Goal: Check status: Check status

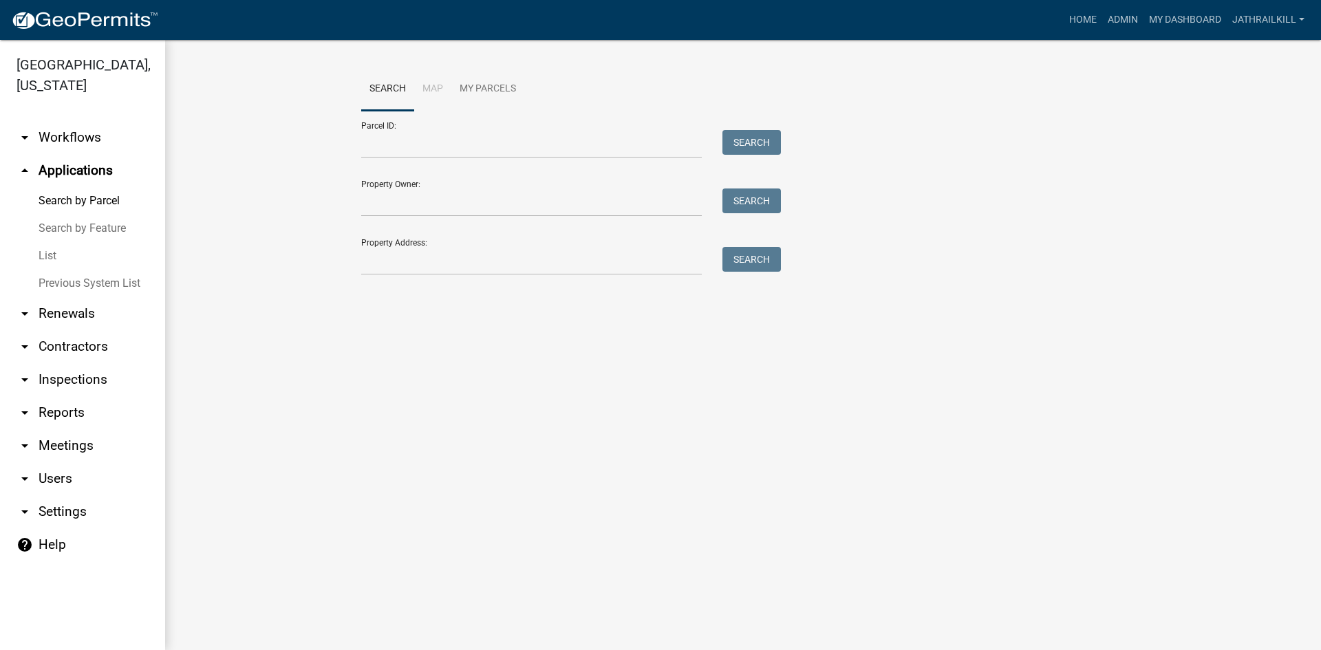
drag, startPoint x: 99, startPoint y: 104, endPoint x: 104, endPoint y: 111, distance: 9.0
click at [98, 121] on link "arrow_drop_down Workflows" at bounding box center [82, 137] width 165 height 33
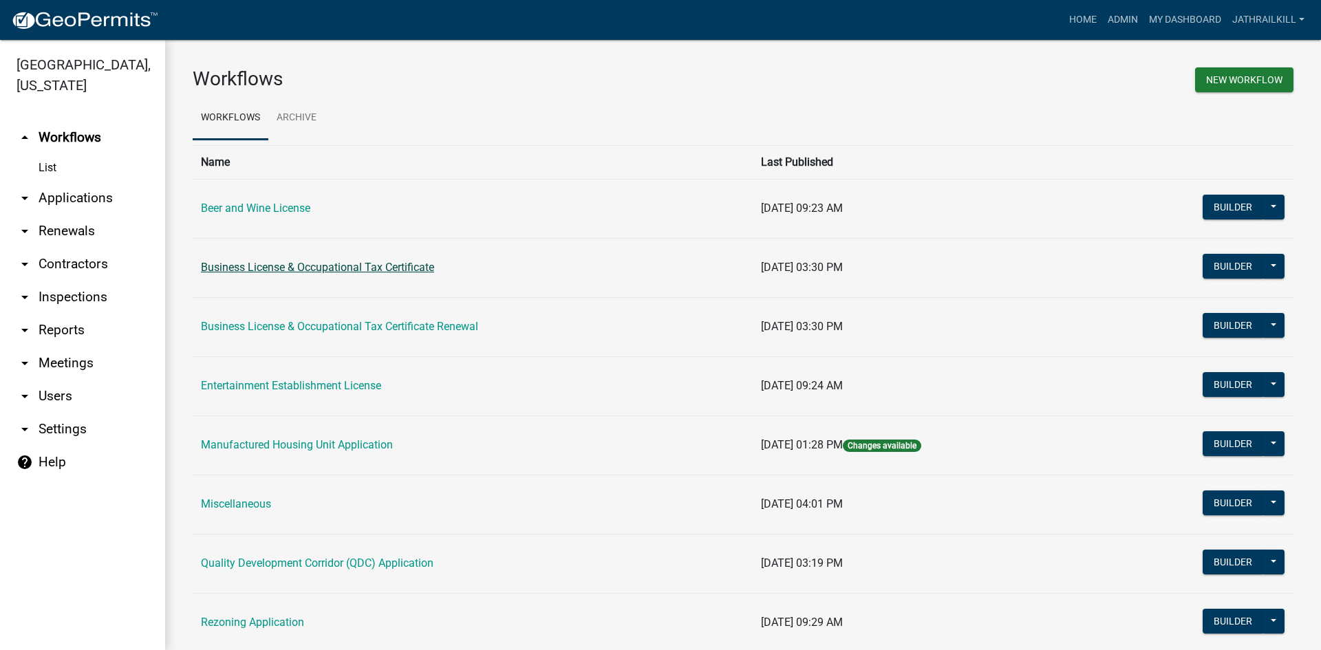
click at [277, 265] on link "Business License & Occupational Tax Certificate" at bounding box center [317, 267] width 233 height 13
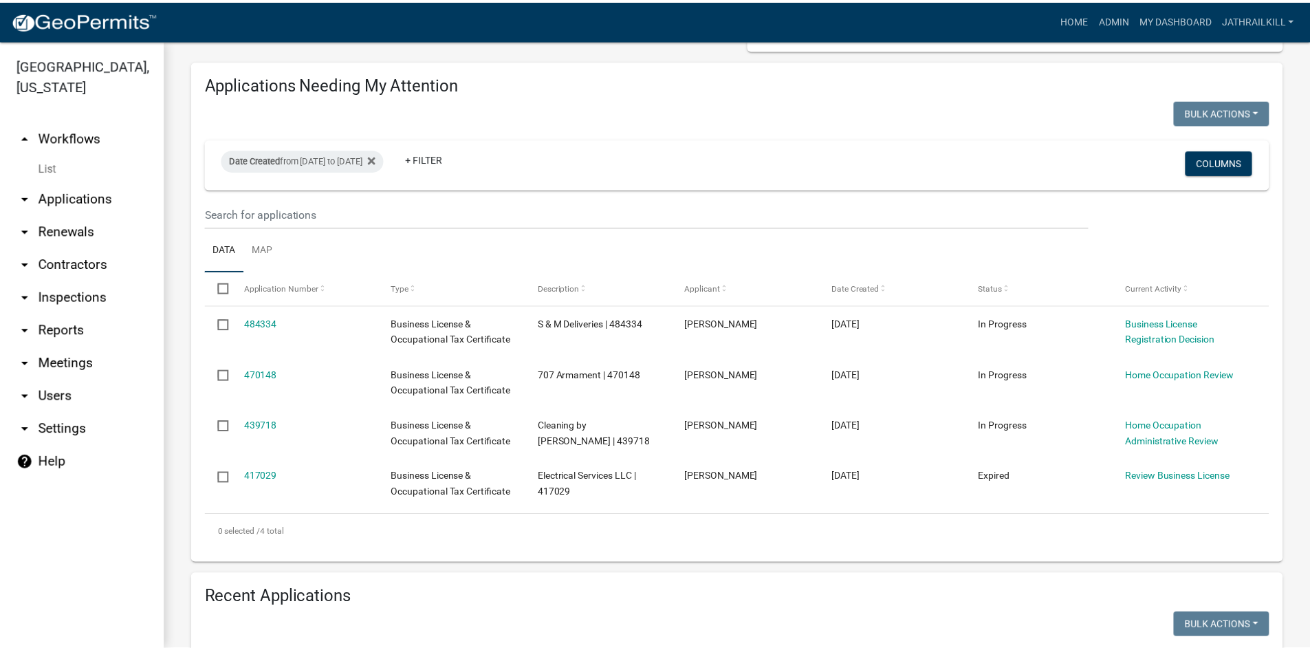
scroll to position [69, 0]
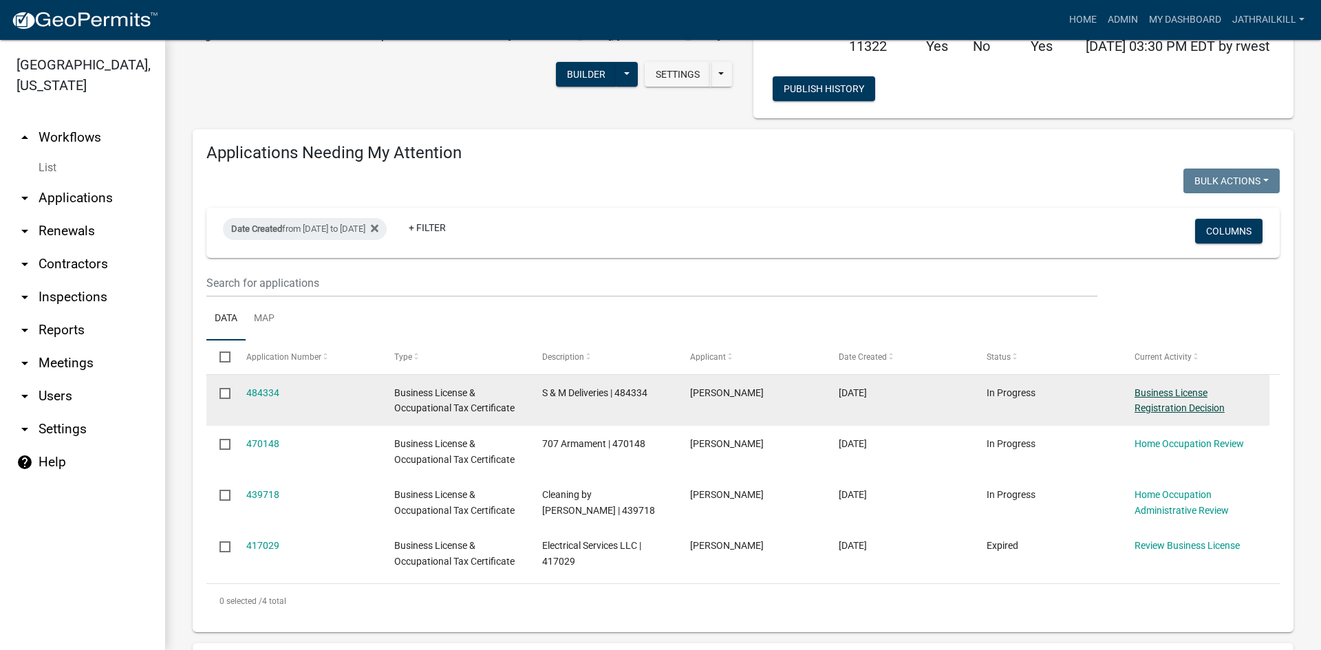
click at [1155, 392] on link "Business License Registration Decision" at bounding box center [1179, 400] width 90 height 27
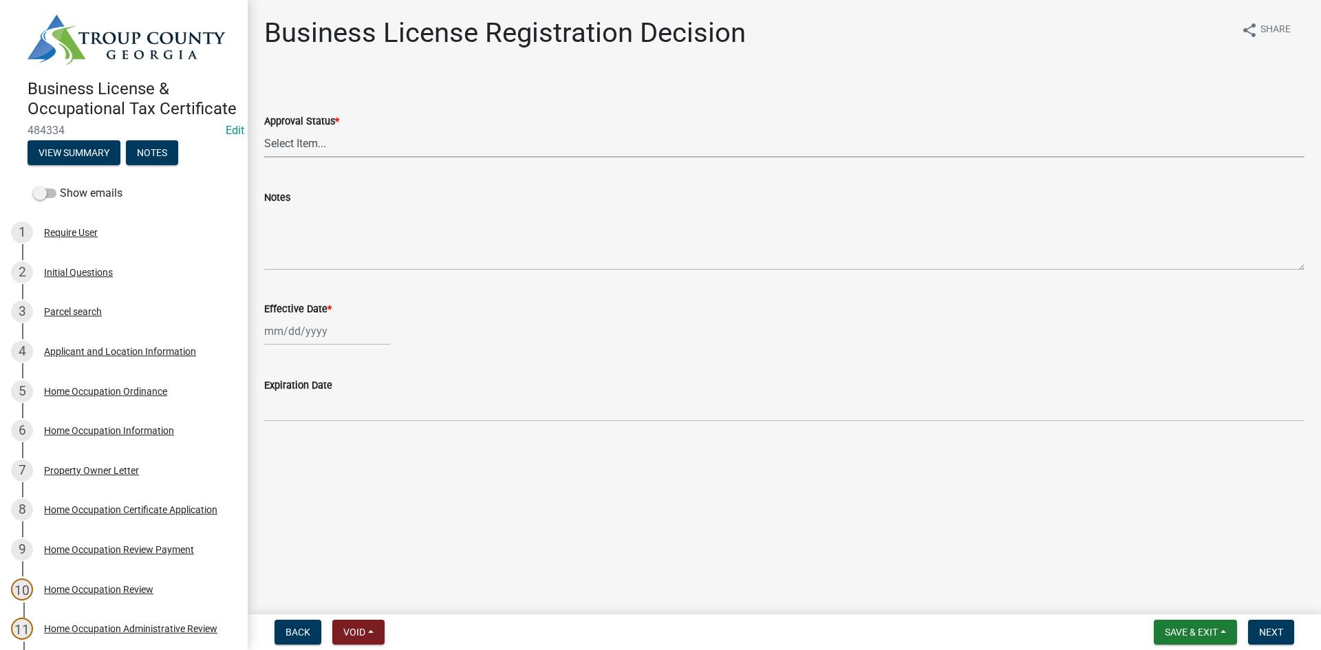
drag, startPoint x: 321, startPoint y: 143, endPoint x: 325, endPoint y: 137, distance: 7.8
click at [324, 138] on select "Select Item... Approved Denied" at bounding box center [784, 143] width 1040 height 28
click at [264, 129] on select "Select Item... Approved Denied" at bounding box center [784, 143] width 1040 height 28
select select "4b86b809-39dd-4c68-9f3d-fdb3e7050482"
click at [293, 336] on div at bounding box center [327, 331] width 126 height 28
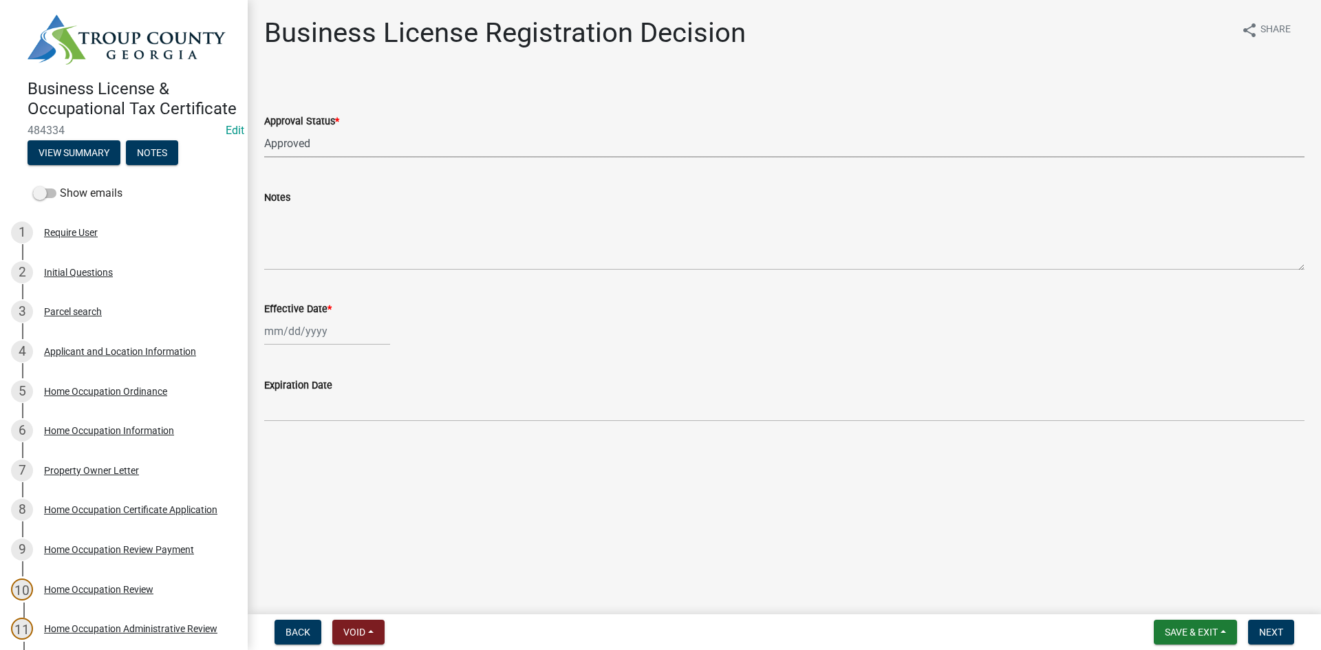
select select "10"
select select "2025"
click at [366, 421] on div "10" at bounding box center [366, 426] width 22 height 22
type input "[DATE]"
click at [367, 415] on main "Business License Registration Decision share Share Approval Status * Select Ite…" at bounding box center [784, 304] width 1073 height 609
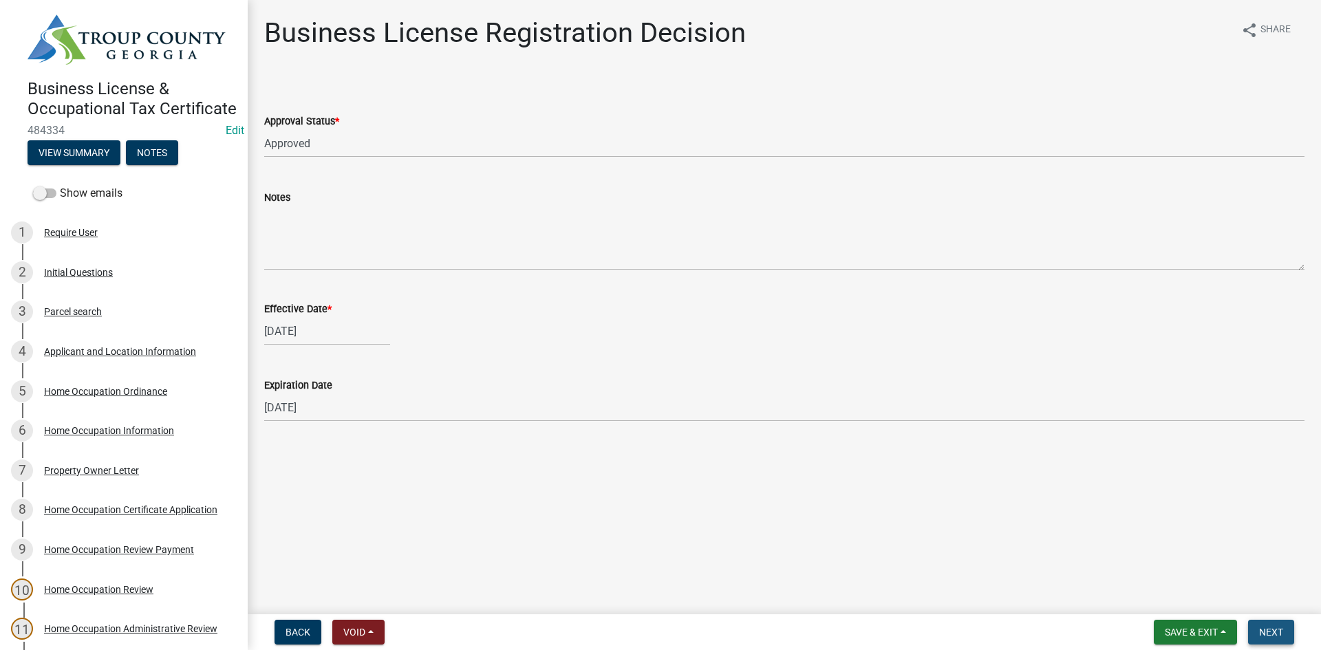
click at [1275, 633] on span "Next" at bounding box center [1271, 632] width 24 height 11
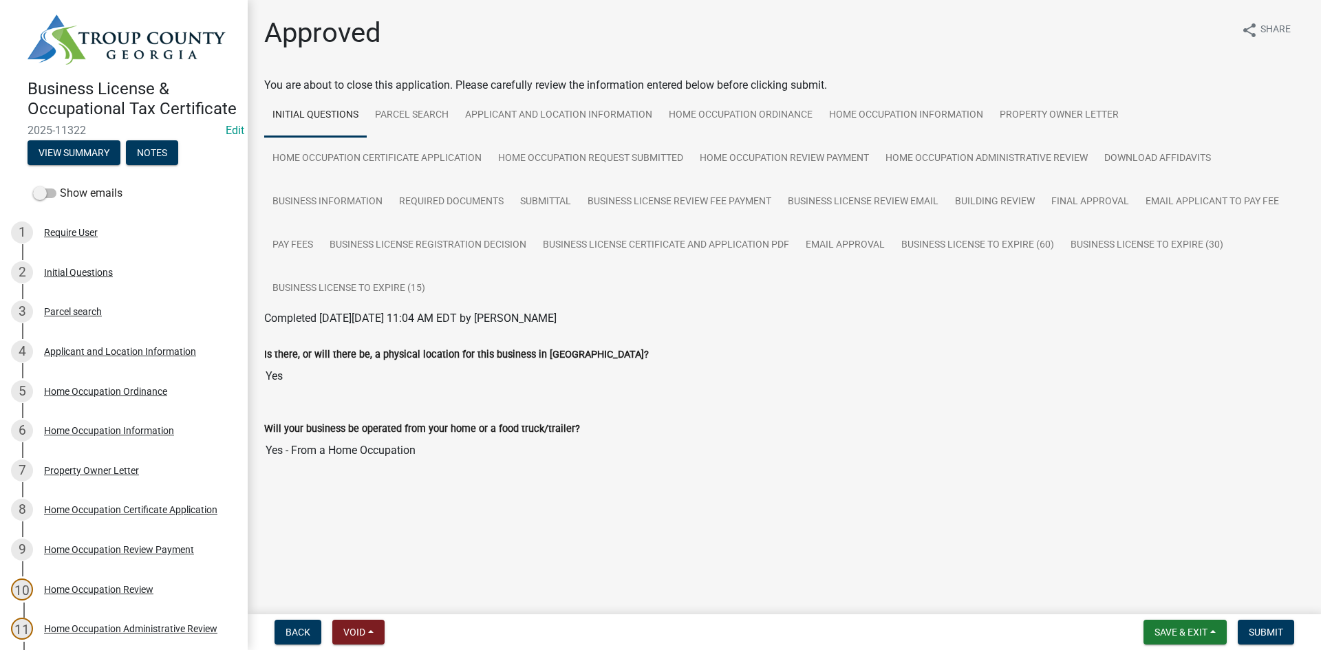
click at [1244, 619] on nav "Back Void Withdraw Lock Expire Void Save & Exit Save Save & Exit Submit" at bounding box center [784, 632] width 1073 height 36
click at [1248, 623] on button "Submit" at bounding box center [1265, 632] width 56 height 25
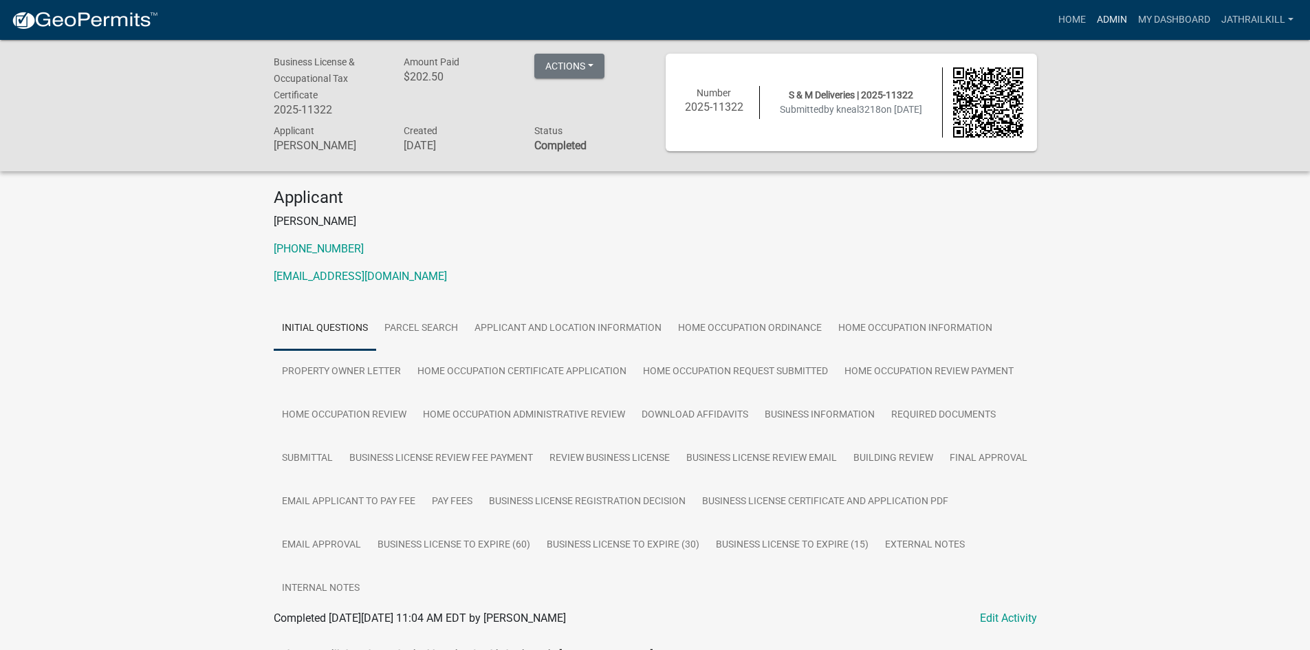
click at [1102, 22] on link "Admin" at bounding box center [1112, 20] width 41 height 26
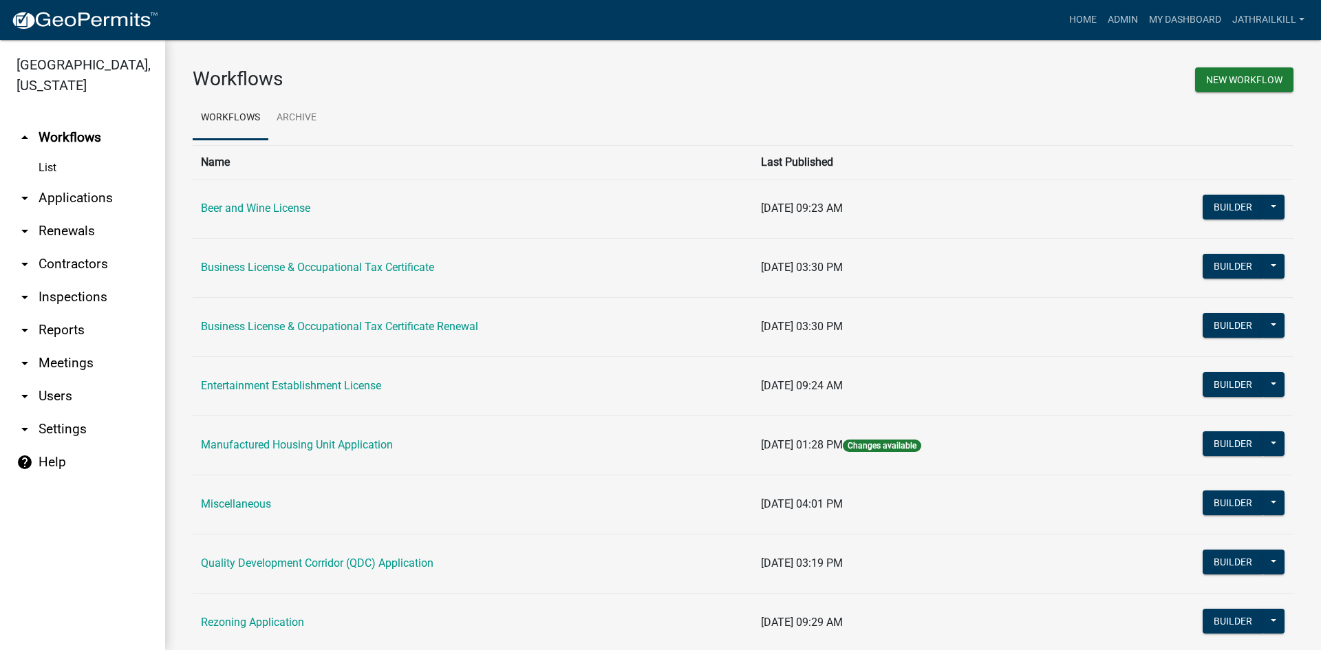
click at [79, 182] on link "arrow_drop_down Applications" at bounding box center [82, 198] width 165 height 33
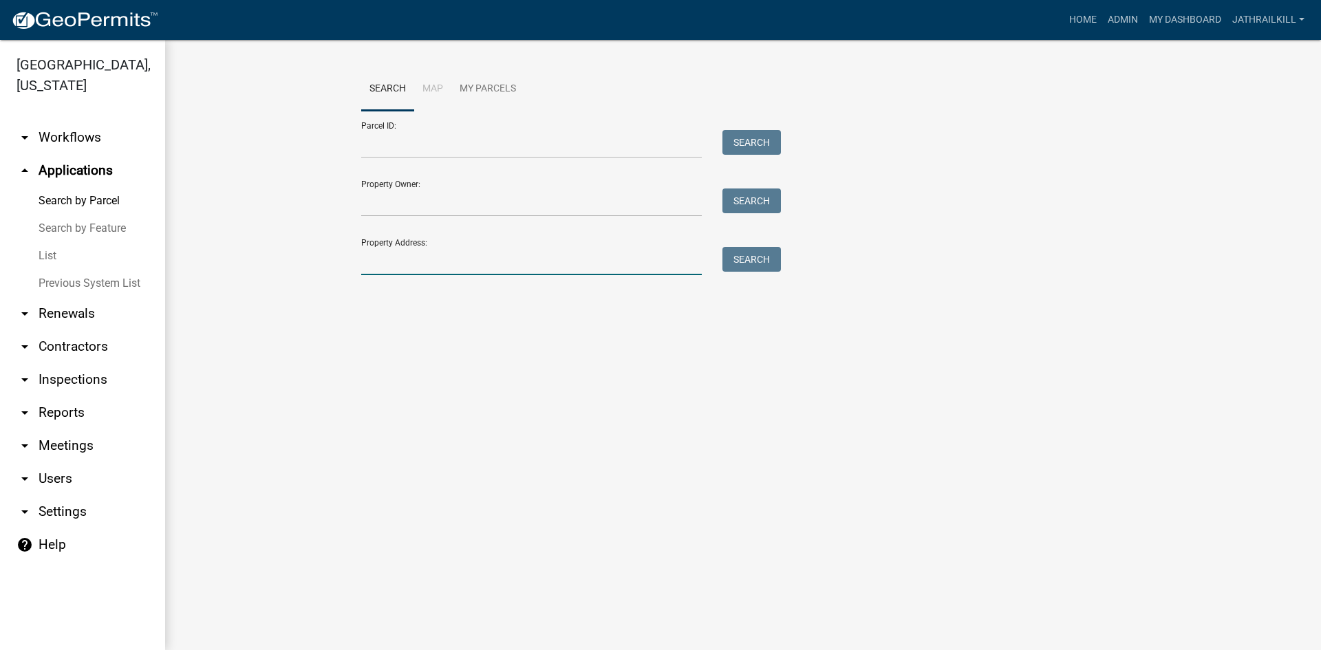
drag, startPoint x: 450, startPoint y: 263, endPoint x: 444, endPoint y: 256, distance: 8.8
click at [450, 263] on input "Property Address:" at bounding box center [531, 261] width 340 height 28
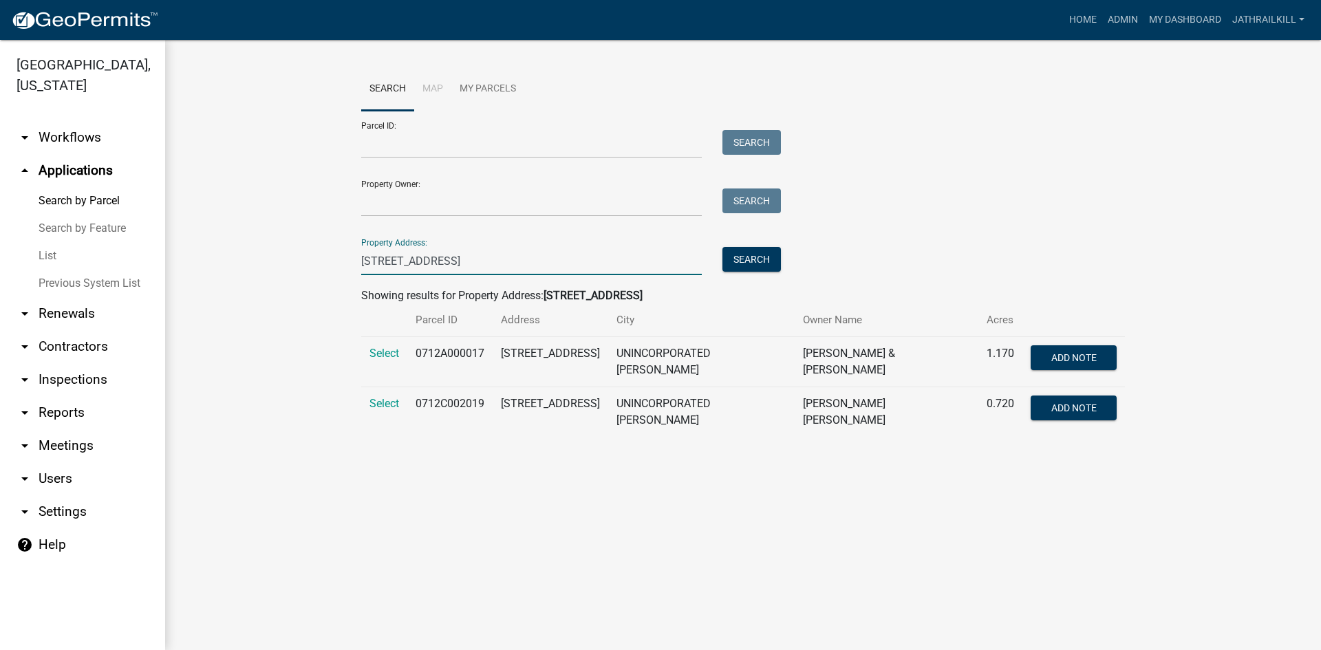
type input "[STREET_ADDRESS]"
click at [386, 347] on span "Select" at bounding box center [384, 353] width 30 height 13
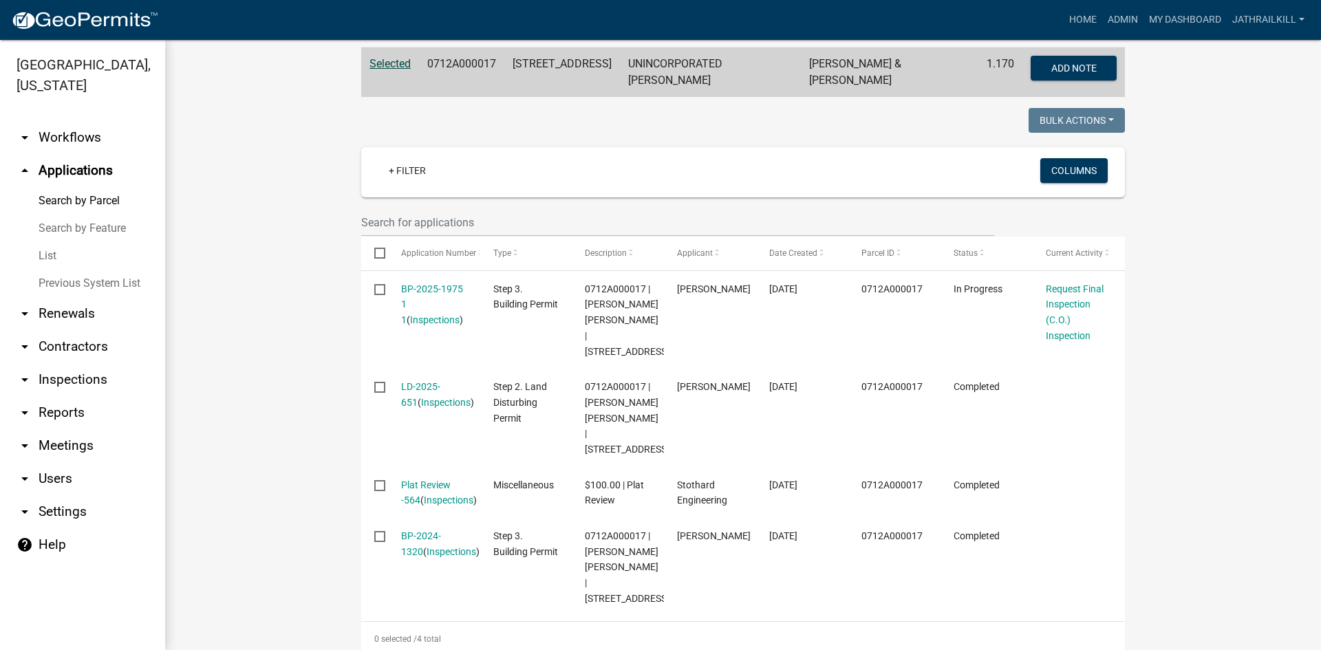
scroll to position [358, 0]
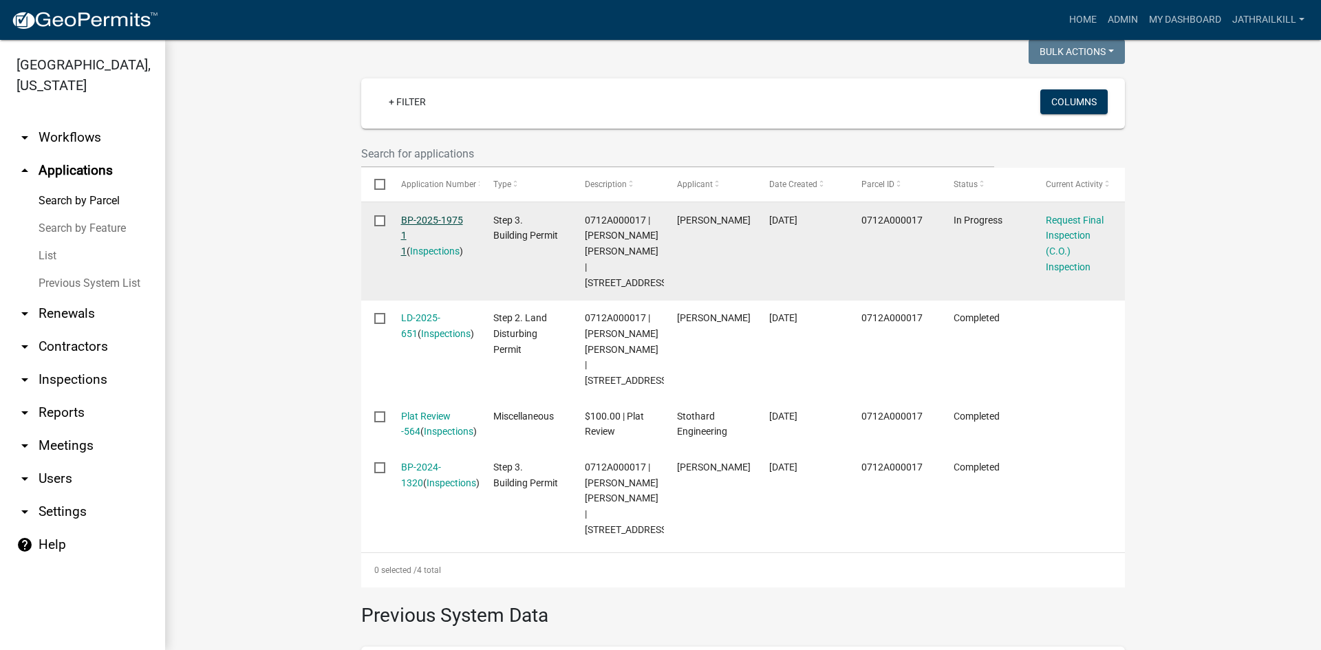
click at [420, 215] on link "BP-2025-1975 1 1" at bounding box center [432, 236] width 62 height 43
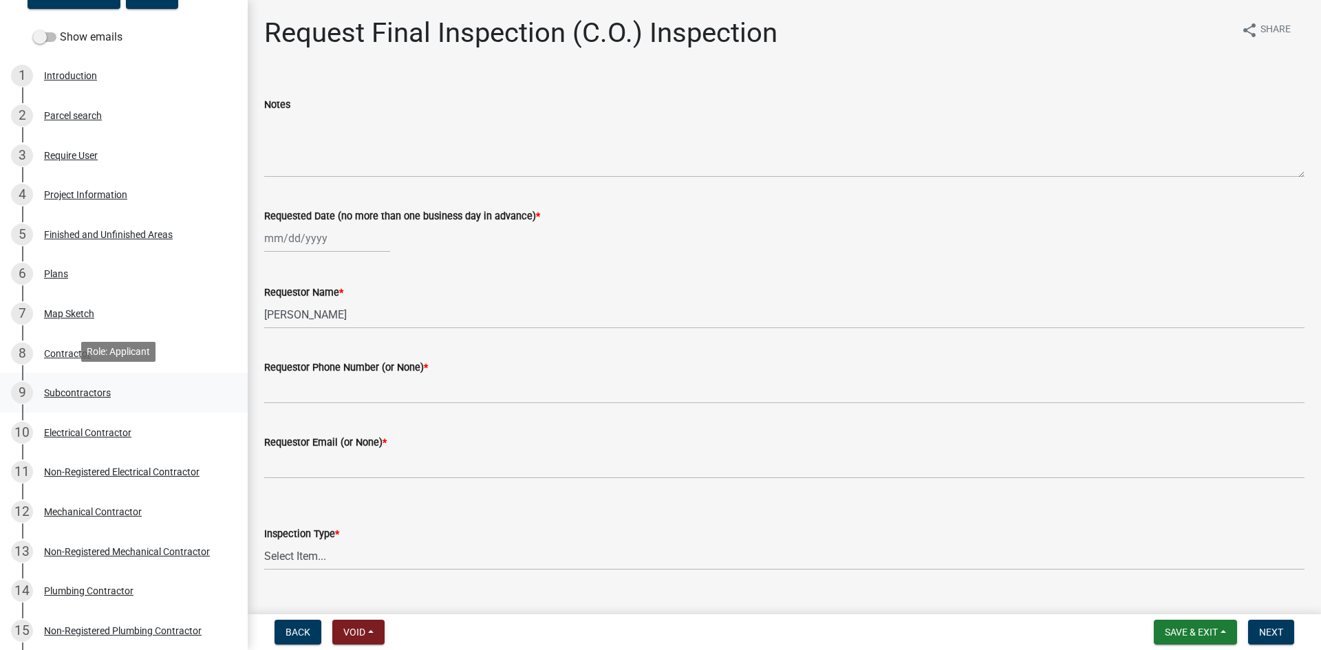
scroll to position [138, 0]
click at [102, 204] on link "4 Project Information" at bounding box center [124, 194] width 248 height 40
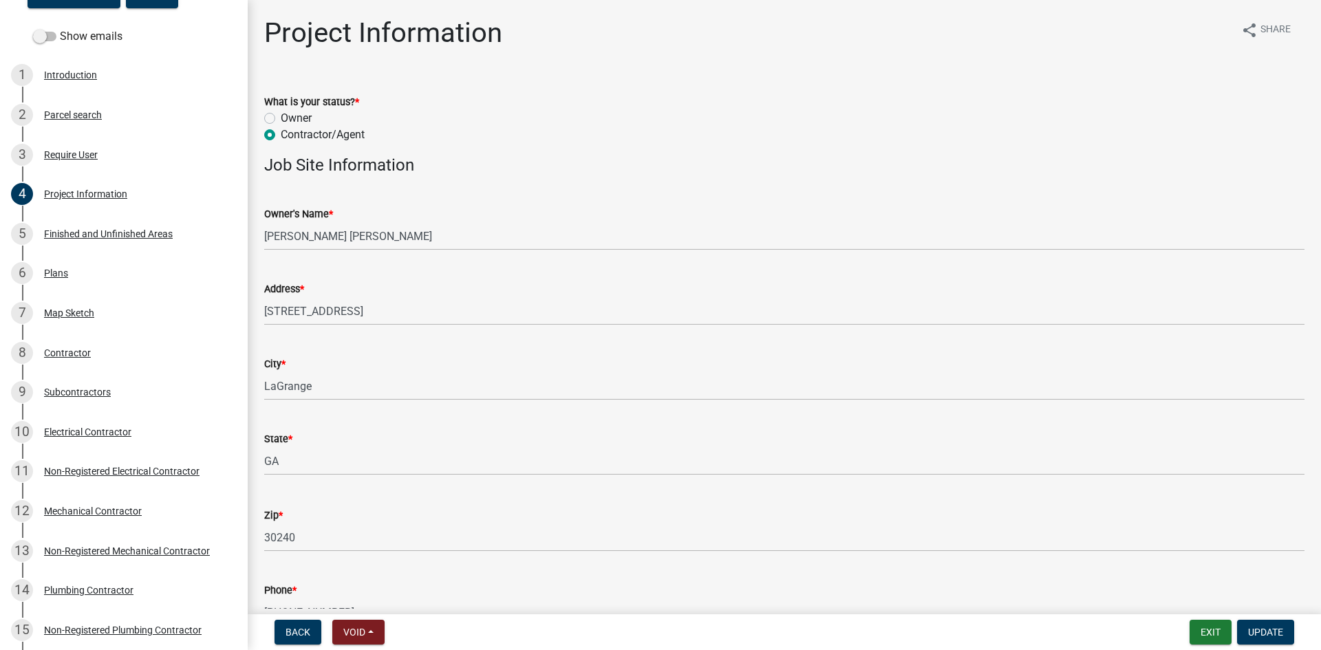
click at [263, 235] on div "Owner's Name * [PERSON_NAME] [PERSON_NAME]" at bounding box center [784, 218] width 1061 height 64
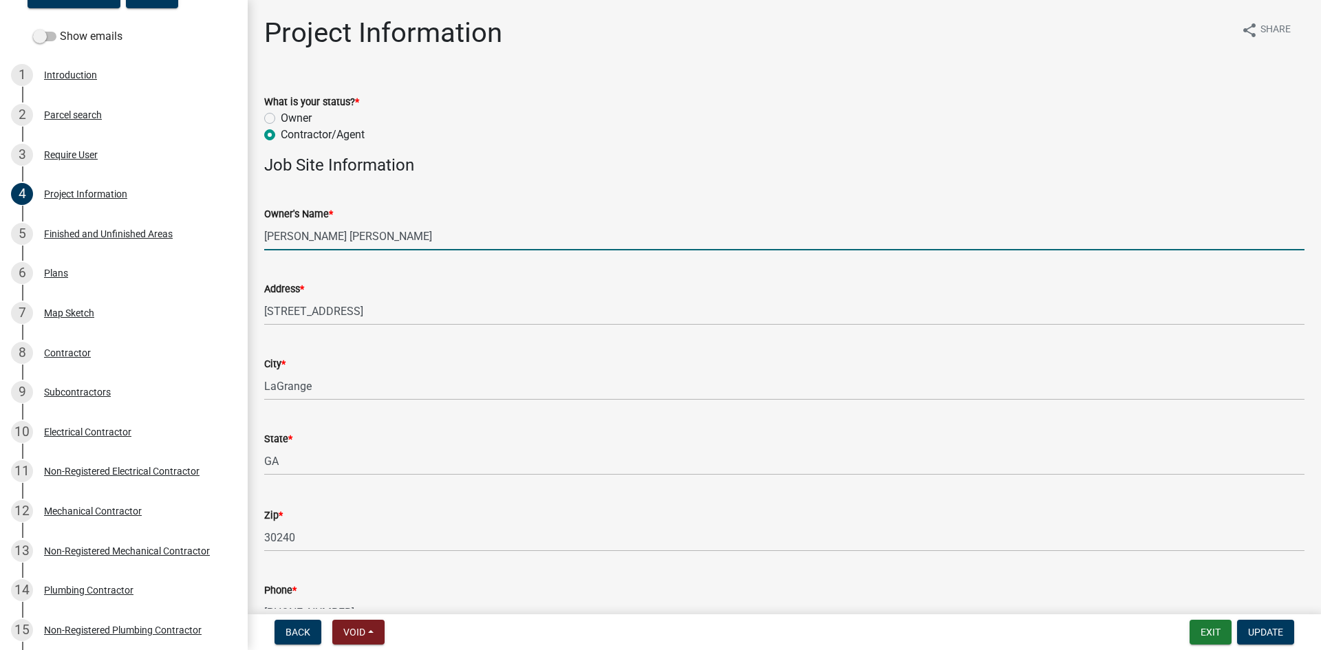
drag, startPoint x: 265, startPoint y: 234, endPoint x: 352, endPoint y: 237, distance: 87.4
click at [359, 234] on input "[PERSON_NAME] [PERSON_NAME]" at bounding box center [784, 236] width 1040 height 28
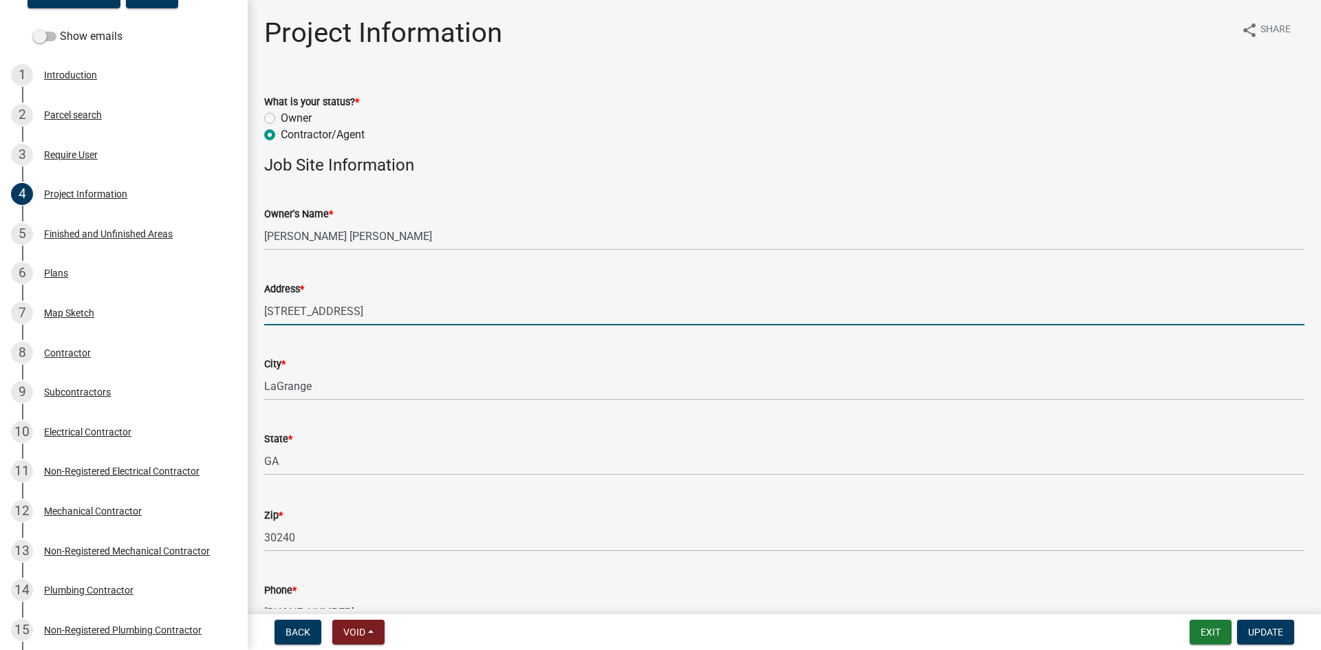
drag, startPoint x: 339, startPoint y: 308, endPoint x: 237, endPoint y: 336, distance: 105.4
click at [237, 336] on div "Step 3. Building Permit BP-2025-1975 Edit View Summary Notes Show emails 1 Intr…" at bounding box center [660, 325] width 1321 height 650
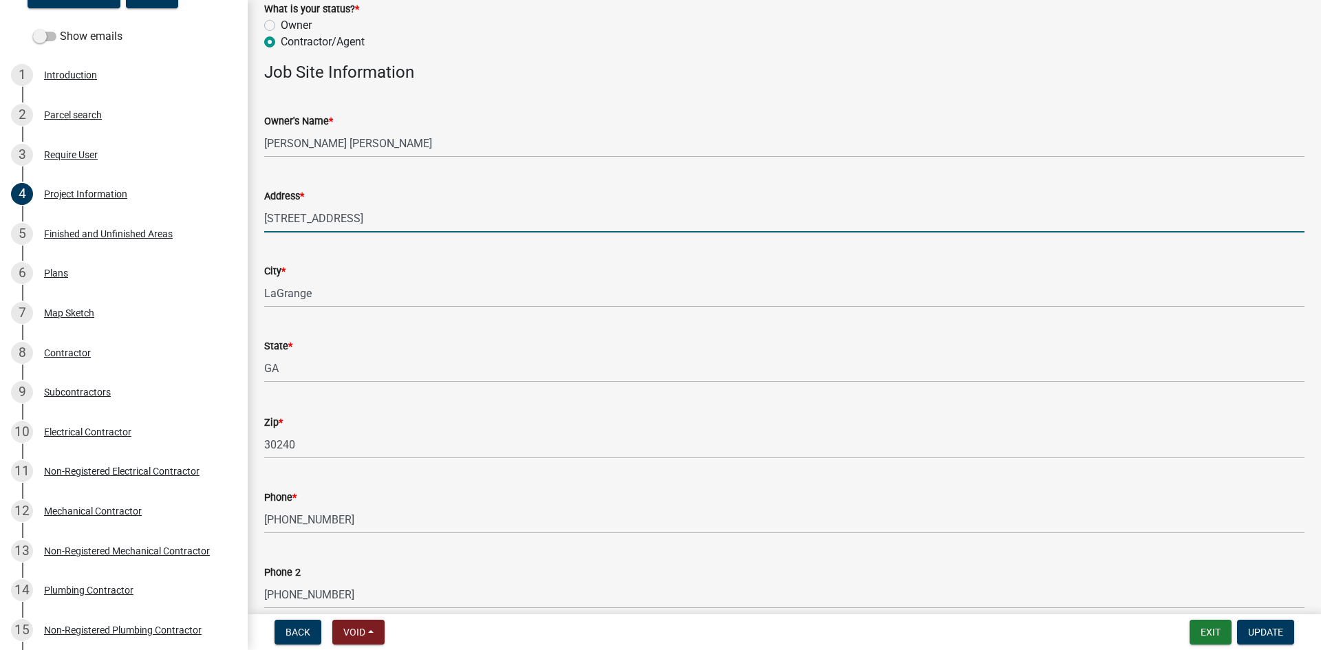
scroll to position [275, 0]
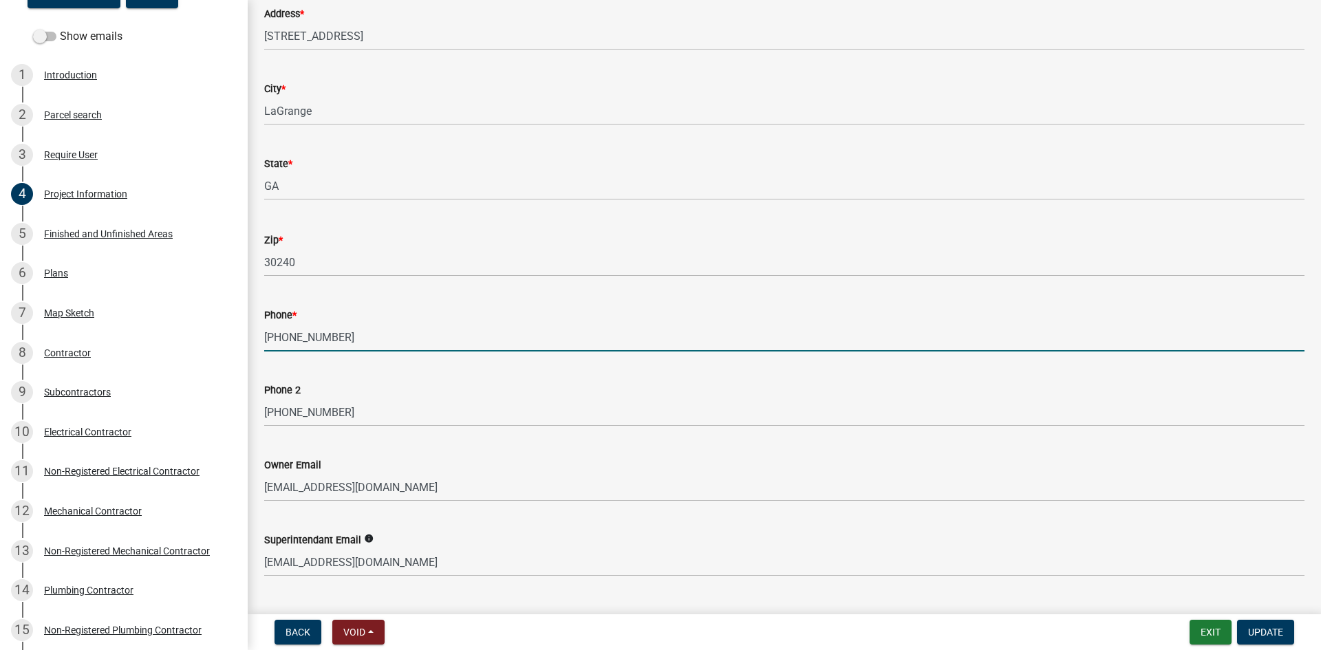
drag, startPoint x: 371, startPoint y: 337, endPoint x: 247, endPoint y: 380, distance: 131.6
click at [246, 374] on div "Step 3. Building Permit BP-2025-1975 Edit View Summary Notes Show emails 1 Intr…" at bounding box center [660, 325] width 1321 height 650
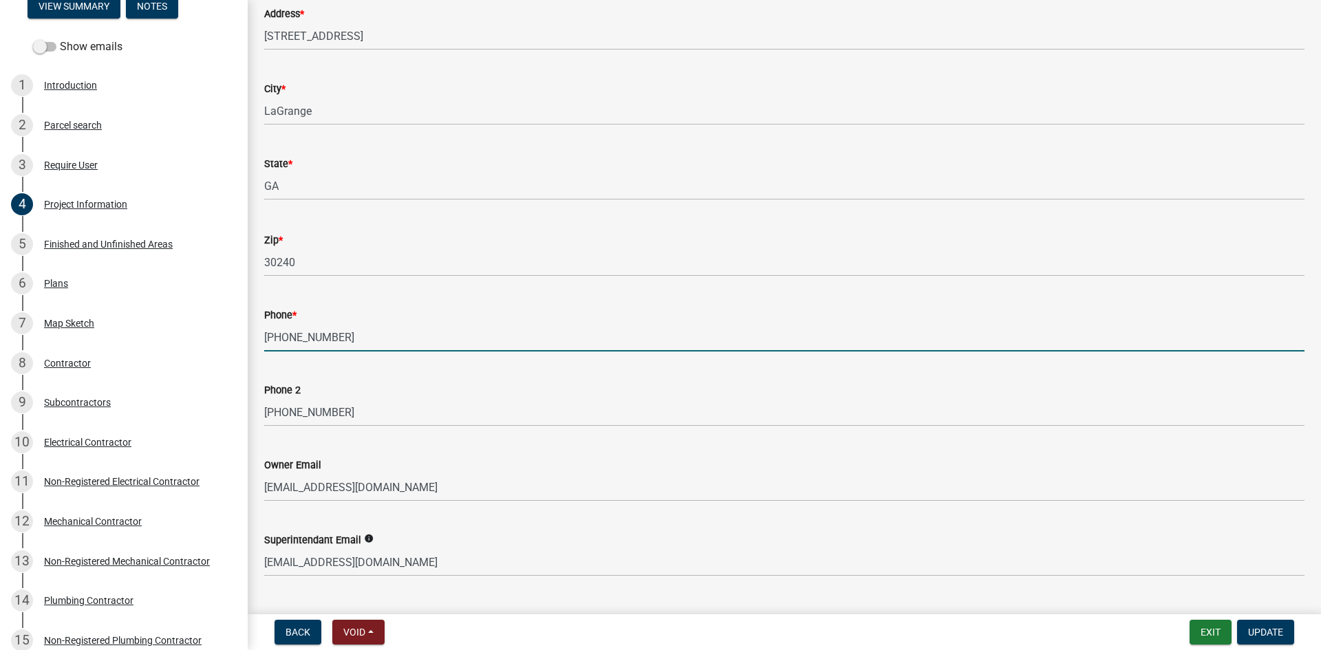
scroll to position [0, 0]
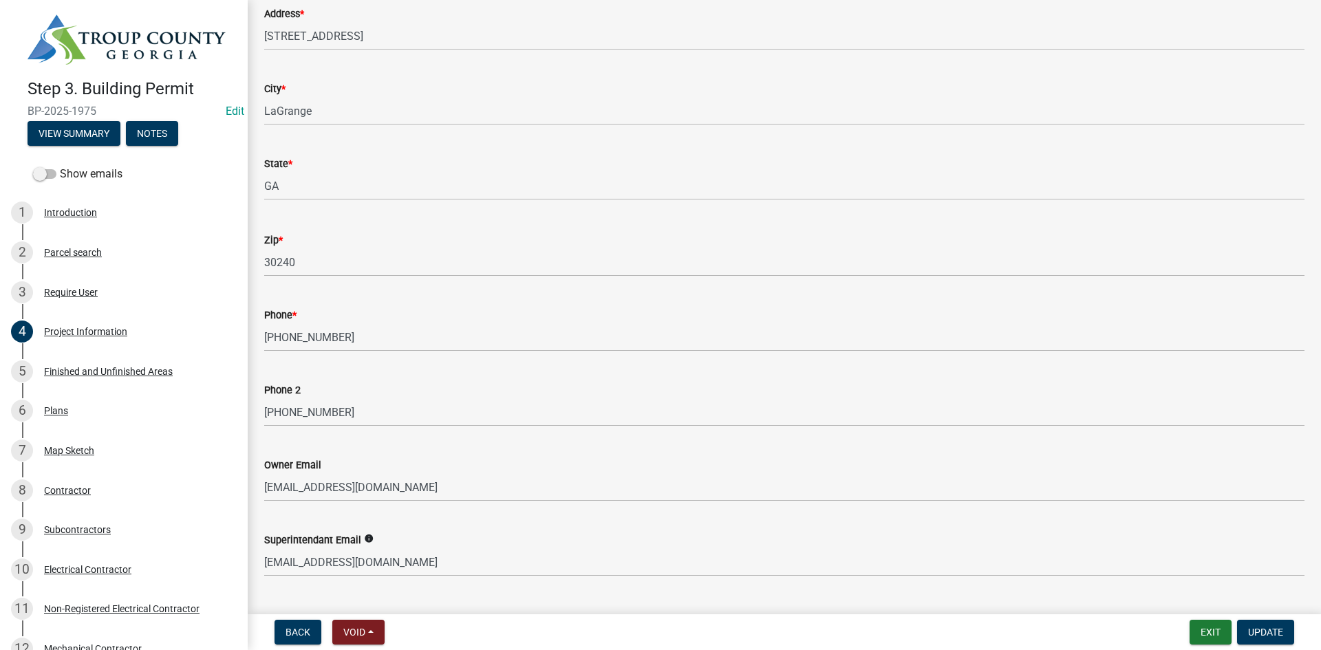
drag, startPoint x: 30, startPoint y: 106, endPoint x: 106, endPoint y: 109, distance: 75.7
click at [100, 109] on span "BP-2025-1975" at bounding box center [124, 111] width 193 height 13
copy span "BP-2025-1975"
click at [1206, 631] on button "Exit" at bounding box center [1210, 632] width 42 height 25
